Goal: Task Accomplishment & Management: Use online tool/utility

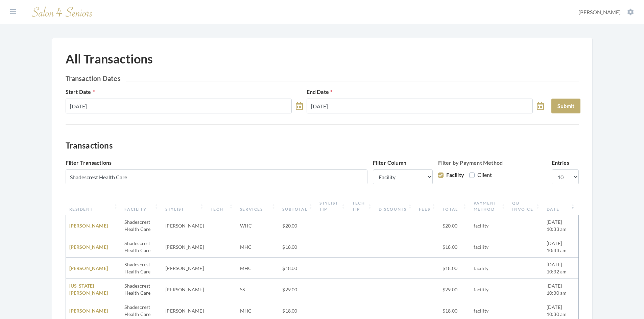
select select "1"
click at [14, 11] on icon at bounding box center [13, 11] width 6 height 7
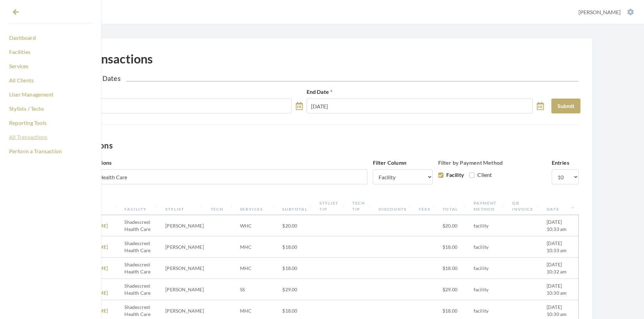
click at [27, 139] on link "All Transactions" at bounding box center [50, 136] width 85 height 11
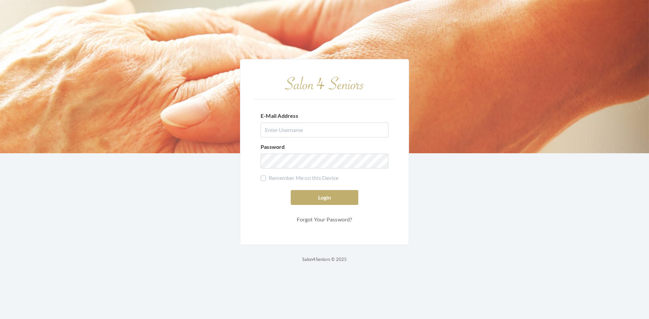
type input "nat.thompson@savvyotter.com"
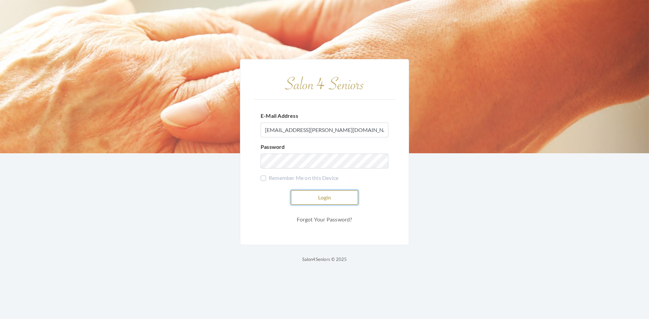
click at [313, 192] on button "Login" at bounding box center [325, 197] width 68 height 15
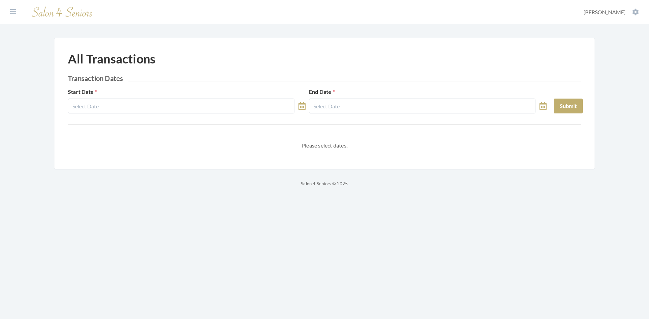
click at [180, 159] on div "All Transactions Transaction Dates Start Date End Date Submit Please select dat…" at bounding box center [324, 104] width 541 height 132
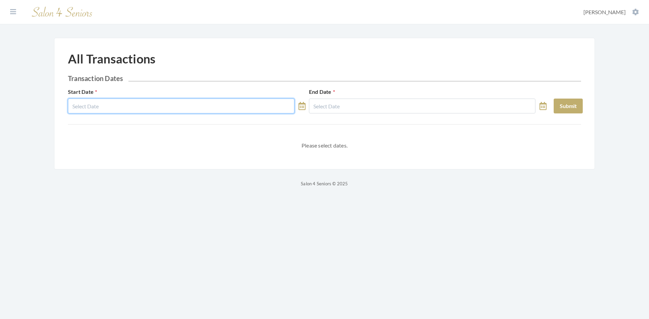
click at [159, 99] on input "text" at bounding box center [181, 106] width 226 height 15
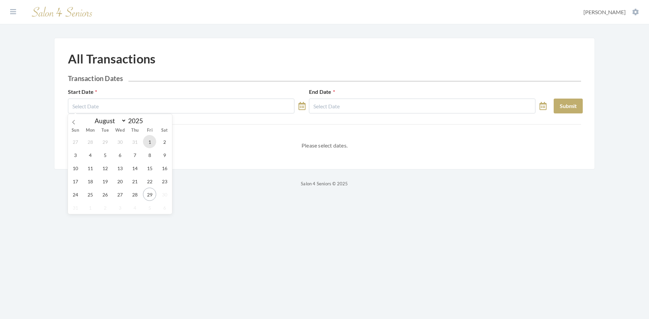
click at [154, 139] on span "1" at bounding box center [149, 141] width 13 height 13
type input "[DATE]"
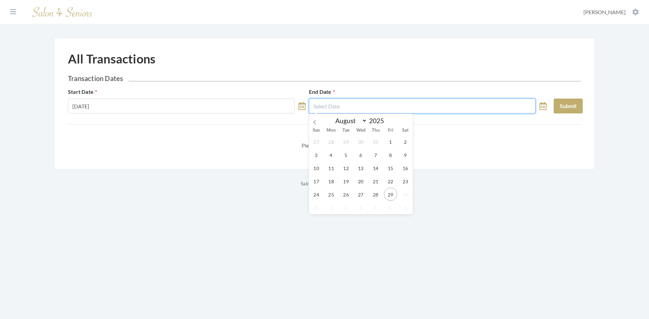
click at [332, 104] on input "text" at bounding box center [422, 106] width 226 height 15
click at [388, 196] on span "29" at bounding box center [390, 194] width 13 height 13
type input "[DATE]"
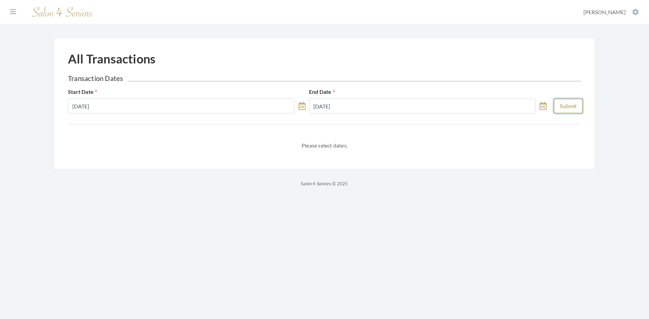
click at [566, 109] on button "Submit" at bounding box center [567, 106] width 29 height 15
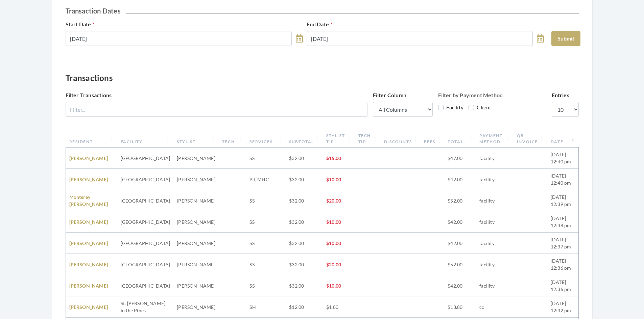
scroll to position [68, 0]
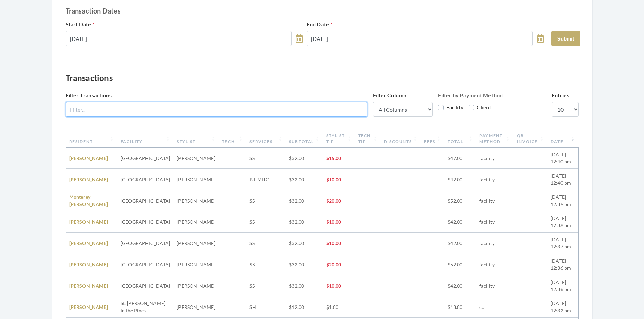
click at [225, 114] on input "Filter Transactions" at bounding box center [217, 109] width 302 height 15
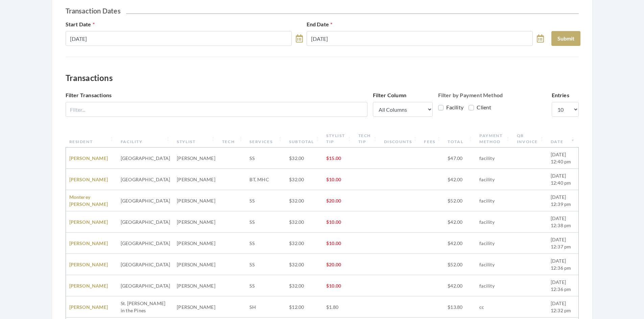
click at [472, 106] on label "Client" at bounding box center [479, 107] width 23 height 8
checkbox input "true"
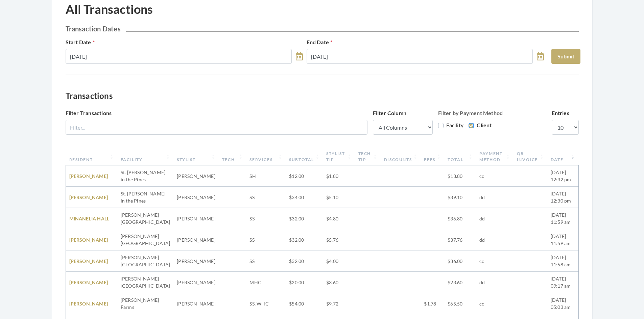
scroll to position [0, 0]
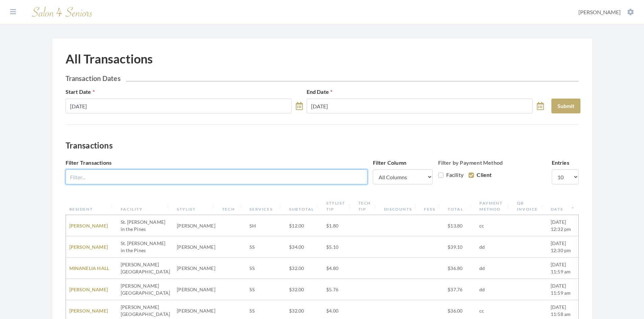
click at [165, 173] on input "Filter Transactions" at bounding box center [217, 177] width 302 height 15
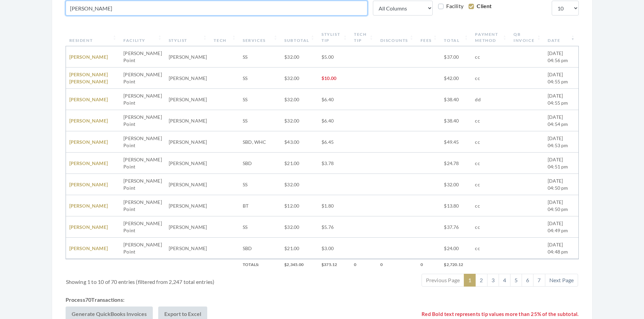
scroll to position [135, 0]
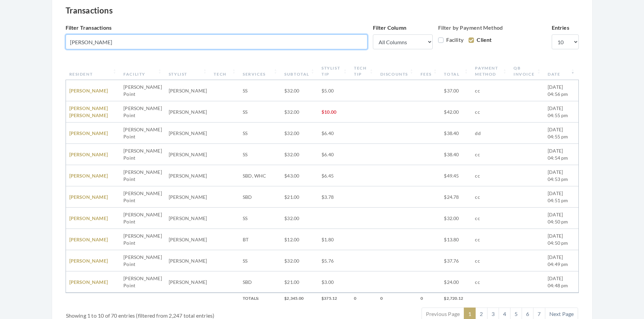
click at [100, 43] on input "asher" at bounding box center [217, 41] width 302 height 15
click at [100, 45] on input "asher" at bounding box center [217, 41] width 302 height 15
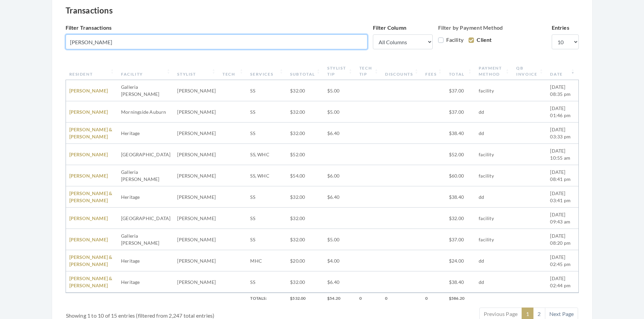
scroll to position [86, 0]
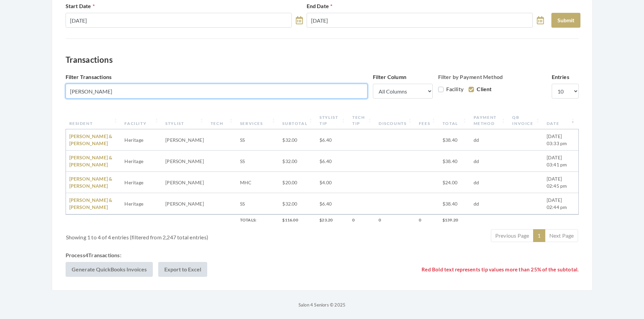
type input "Betty hut"
